Goal: Task Accomplishment & Management: Use online tool/utility

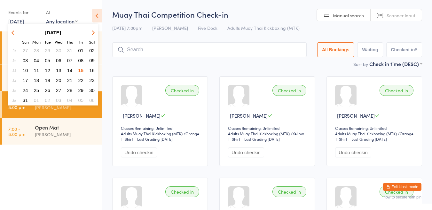
click at [98, 70] on div "BJJ Gi Competition [PERSON_NAME]" at bounding box center [68, 76] width 67 height 25
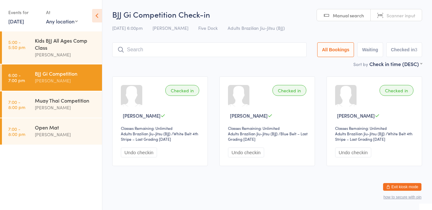
click at [15, 19] on link "[DATE]" at bounding box center [16, 21] width 16 height 7
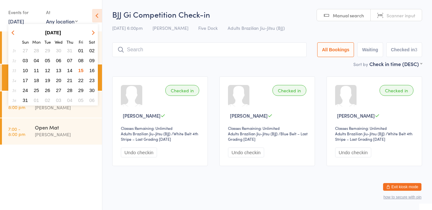
click at [89, 71] on span "16" at bounding box center [91, 70] width 5 height 5
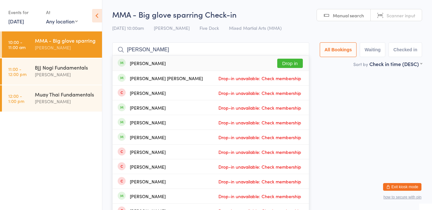
type input "[PERSON_NAME]"
click at [285, 66] on button "Drop in" at bounding box center [290, 63] width 26 height 9
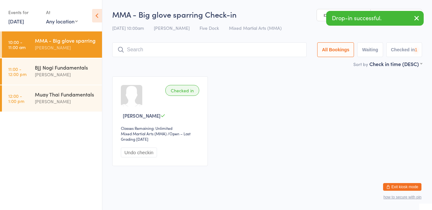
click at [39, 69] on div "BJJ Nogi Fundamentals" at bounding box center [66, 67] width 62 height 7
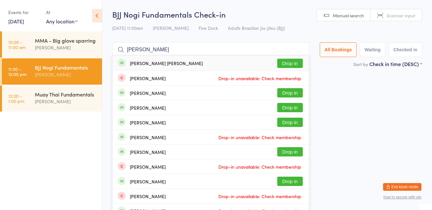
type input "[PERSON_NAME]"
click at [284, 95] on button "Drop in" at bounding box center [290, 92] width 26 height 9
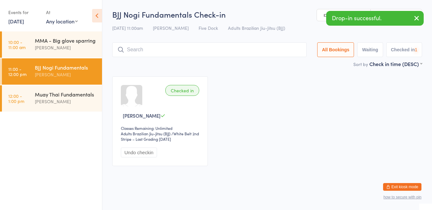
click at [44, 46] on div "[PERSON_NAME]" at bounding box center [66, 47] width 62 height 7
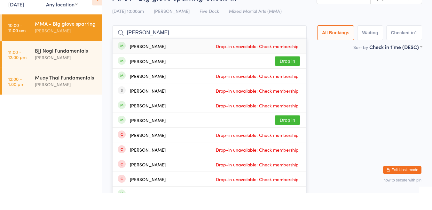
type input "[PERSON_NAME]"
click at [290, 79] on button "Drop in" at bounding box center [288, 77] width 26 height 9
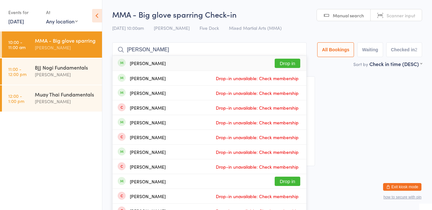
type input "[PERSON_NAME]"
click at [293, 64] on button "Drop in" at bounding box center [288, 63] width 26 height 9
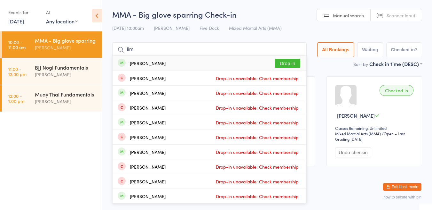
type input "lim"
click at [287, 63] on button "Drop in" at bounding box center [288, 63] width 26 height 9
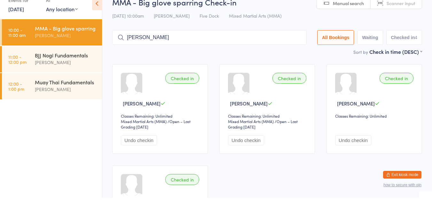
type input "[PERSON_NAME]"
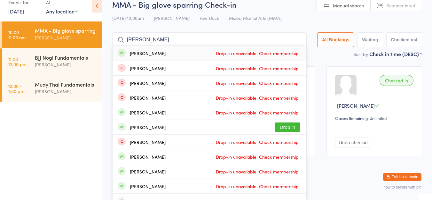
click at [296, 50] on input "[PERSON_NAME]" at bounding box center [209, 49] width 195 height 15
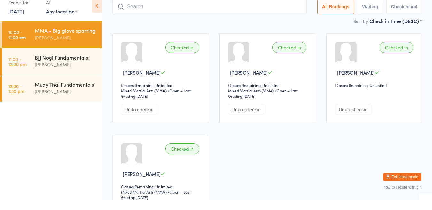
scroll to position [42, 0]
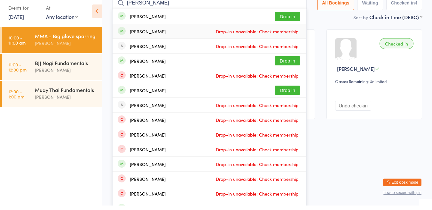
type input "[PERSON_NAME]"
click at [292, 21] on button "Drop in" at bounding box center [288, 20] width 26 height 9
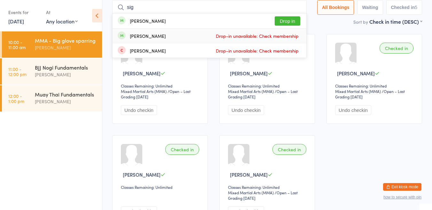
type input "sig"
click at [286, 22] on button "Drop in" at bounding box center [288, 20] width 26 height 9
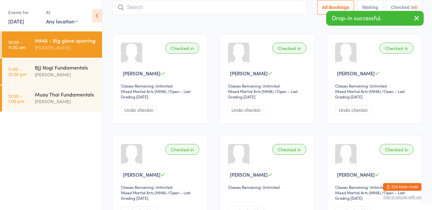
click at [53, 71] on div "[PERSON_NAME]" at bounding box center [66, 74] width 62 height 7
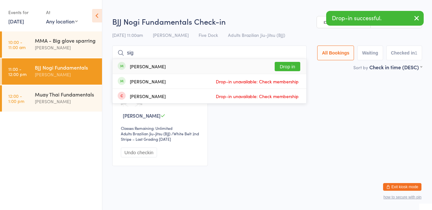
type input "sig"
click at [289, 67] on button "Drop in" at bounding box center [288, 66] width 26 height 9
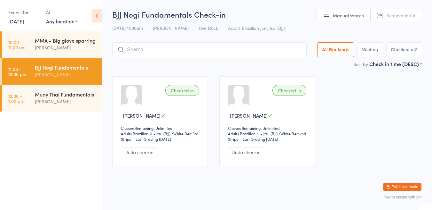
type input "m"
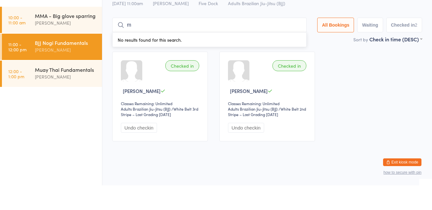
click at [78, 102] on div "[PERSON_NAME]" at bounding box center [66, 101] width 62 height 7
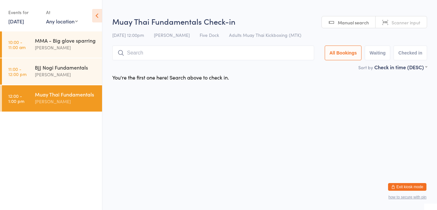
click at [83, 46] on div "[PERSON_NAME]" at bounding box center [66, 47] width 62 height 7
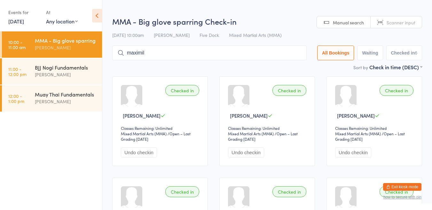
type input "maximili"
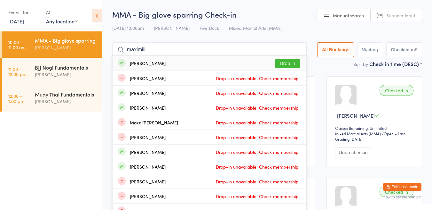
click at [290, 71] on div "[PERSON_NAME] Drop-in unavailable: Check membership" at bounding box center [210, 78] width 194 height 14
type input "[PERSON_NAME]"
click at [286, 66] on button "Drop in" at bounding box center [288, 63] width 26 height 9
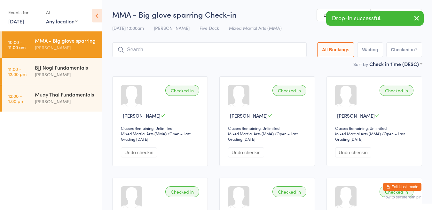
click at [87, 72] on div "[PERSON_NAME]" at bounding box center [66, 74] width 62 height 7
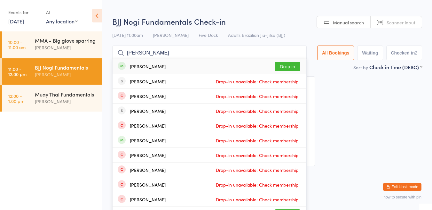
type input "[PERSON_NAME]"
click at [289, 67] on button "Drop in" at bounding box center [288, 66] width 26 height 9
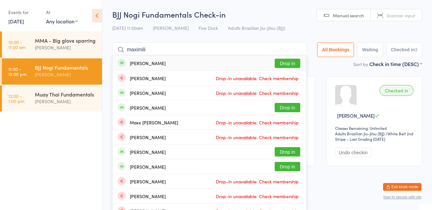
type input "maximili"
click at [286, 64] on button "Drop in" at bounding box center [288, 63] width 26 height 9
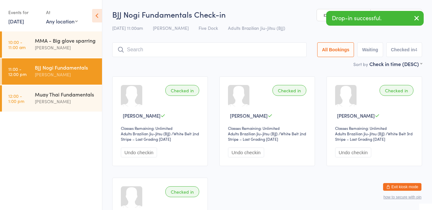
click at [285, 25] on span "Adults Brazilian Jiu-Jitsu (BJJ)" at bounding box center [256, 28] width 57 height 6
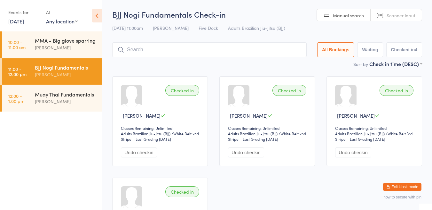
click at [74, 52] on div "MMA - Big glove sparring [PERSON_NAME]" at bounding box center [68, 43] width 67 height 25
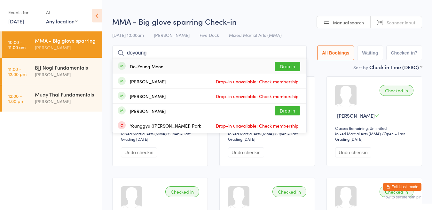
type input "doyoung"
click at [289, 66] on button "Drop in" at bounding box center [288, 66] width 26 height 9
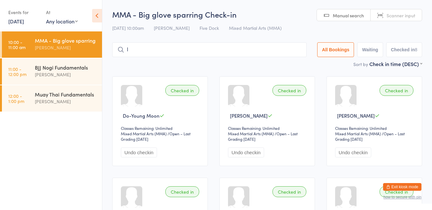
type input "lo"
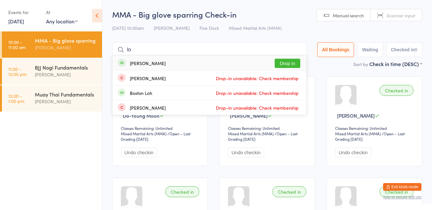
click at [75, 77] on div "[PERSON_NAME]" at bounding box center [66, 74] width 62 height 7
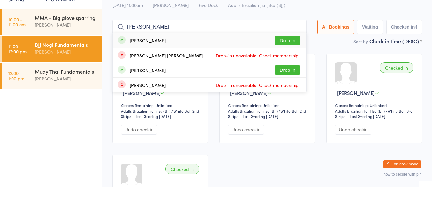
type input "[PERSON_NAME]"
click at [289, 61] on button "Drop in" at bounding box center [288, 63] width 26 height 9
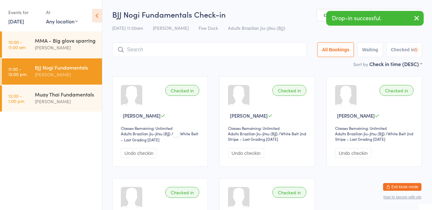
click at [75, 89] on div "Muay Thai Fundamentals [PERSON_NAME]" at bounding box center [68, 97] width 67 height 25
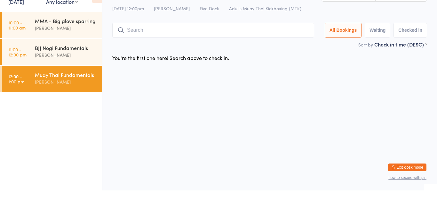
click at [79, 74] on div "[PERSON_NAME]" at bounding box center [66, 74] width 62 height 7
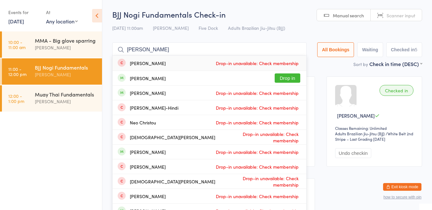
type input "[PERSON_NAME]"
click at [237, 77] on div "[PERSON_NAME] Drop in" at bounding box center [210, 78] width 194 height 14
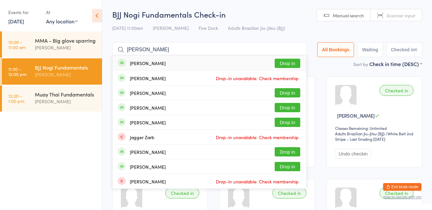
type input "[PERSON_NAME]"
click at [291, 65] on button "Drop in" at bounding box center [288, 63] width 26 height 9
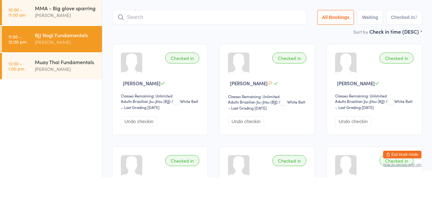
click at [43, 101] on div "[PERSON_NAME]" at bounding box center [66, 101] width 62 height 7
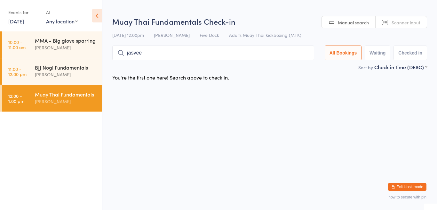
type input "[PERSON_NAME]"
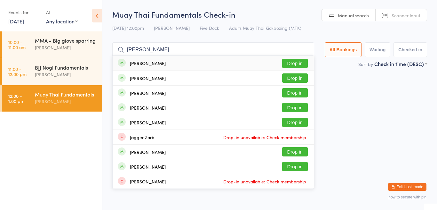
click at [43, 73] on div "[PERSON_NAME]" at bounding box center [66, 74] width 62 height 7
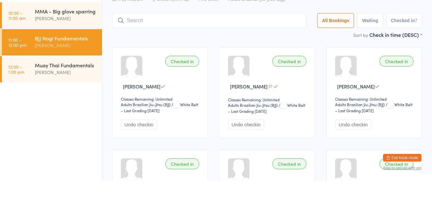
click at [41, 78] on div "BJJ Nogi Fundamentals [PERSON_NAME]" at bounding box center [68, 70] width 67 height 25
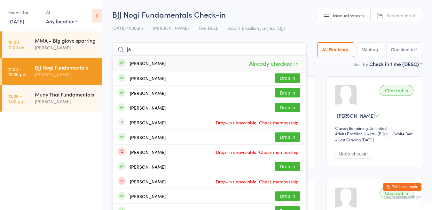
type input "j"
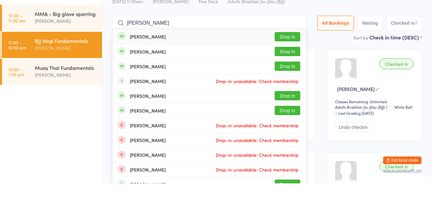
type input "[PERSON_NAME]"
click at [155, 93] on div "[PERSON_NAME]" at bounding box center [148, 92] width 36 height 5
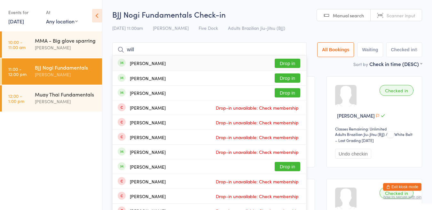
type input "will"
click at [133, 67] on div "[PERSON_NAME] Drop in" at bounding box center [210, 63] width 194 height 15
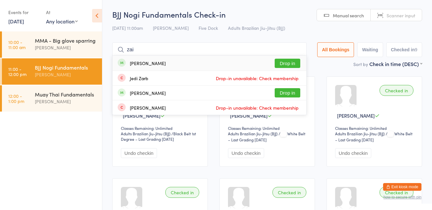
type input "zai"
click at [289, 60] on button "Drop in" at bounding box center [288, 63] width 26 height 9
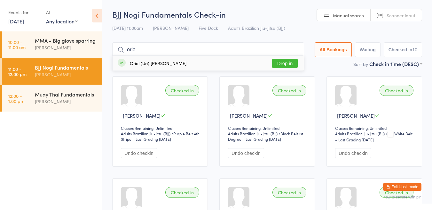
type input "oriol"
click at [282, 64] on button "Drop in" at bounding box center [285, 63] width 26 height 9
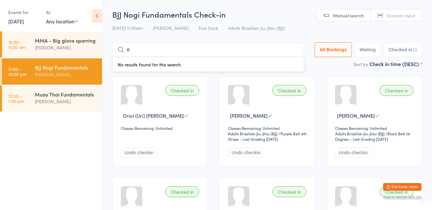
type input "e"
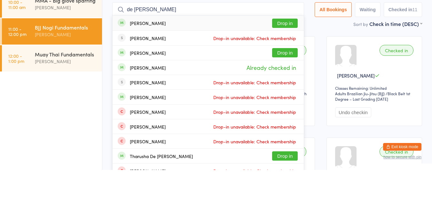
type input "de [PERSON_NAME]"
click at [289, 64] on button "Drop in" at bounding box center [285, 63] width 26 height 9
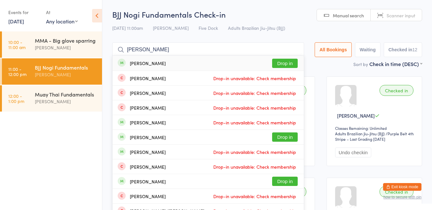
type input "[PERSON_NAME]"
click at [279, 66] on button "Drop in" at bounding box center [285, 63] width 26 height 9
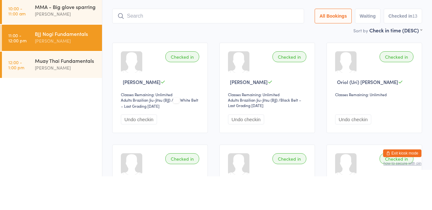
click at [20, 101] on time "12:00 - 1:00 pm" at bounding box center [16, 98] width 16 height 10
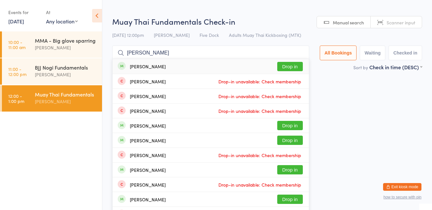
type input "[PERSON_NAME]"
click at [298, 67] on button "Drop in" at bounding box center [290, 66] width 26 height 9
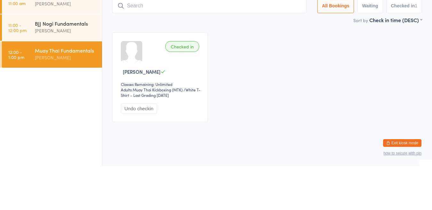
click at [65, 61] on div "BJJ Nogi Fundamentals [PERSON_NAME]" at bounding box center [68, 70] width 67 height 25
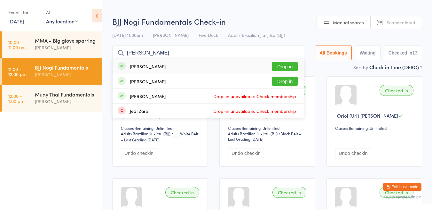
type input "[PERSON_NAME]"
click at [289, 82] on button "Drop in" at bounding box center [285, 80] width 26 height 9
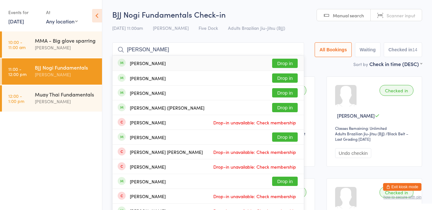
type input "[PERSON_NAME]"
click at [284, 66] on button "Drop in" at bounding box center [285, 63] width 26 height 9
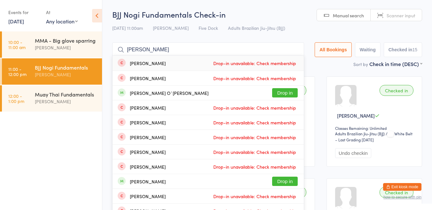
type input "[PERSON_NAME]"
click at [288, 94] on button "Drop in" at bounding box center [285, 92] width 26 height 9
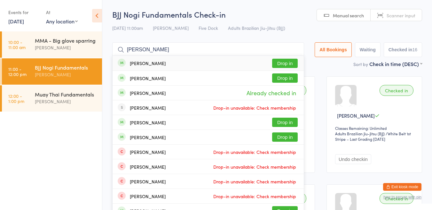
type input "[PERSON_NAME]"
click at [287, 78] on button "Drop in" at bounding box center [285, 77] width 26 height 9
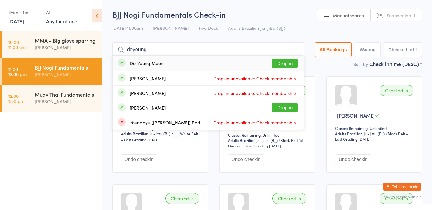
type input "doyoung"
click at [285, 67] on button "Drop in" at bounding box center [285, 63] width 26 height 9
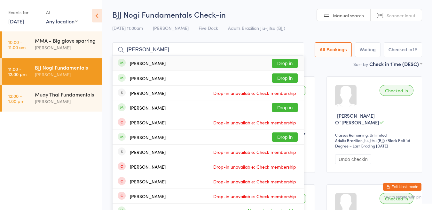
type input "[PERSON_NAME]"
click at [286, 63] on button "Drop in" at bounding box center [285, 63] width 26 height 9
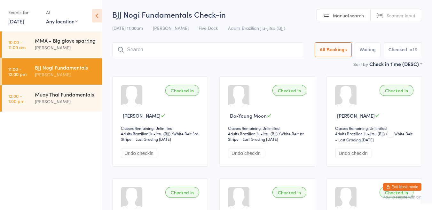
click at [201, 52] on input "search" at bounding box center [208, 49] width 192 height 15
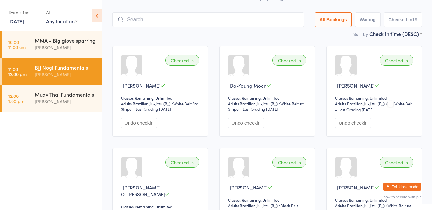
scroll to position [42, 0]
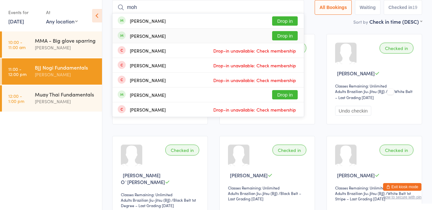
type input "moh"
click at [287, 94] on button "Drop in" at bounding box center [285, 94] width 26 height 9
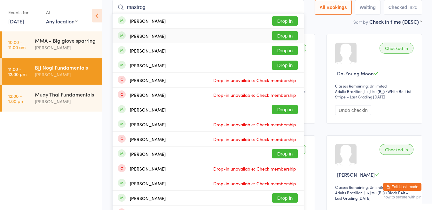
type input "mastrog"
click at [279, 23] on button "Drop in" at bounding box center [285, 20] width 26 height 9
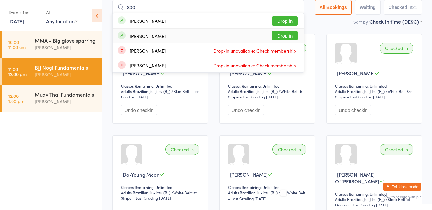
type input "soo"
click at [283, 22] on button "Drop in" at bounding box center [285, 20] width 26 height 9
